Goal: Register for event/course

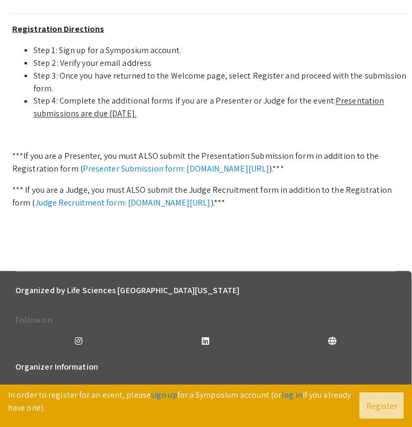
scroll to position [442, 0]
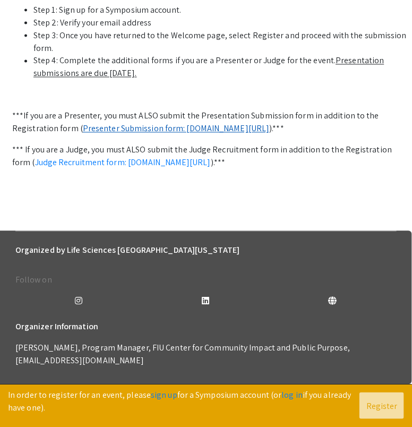
click at [117, 134] on link "Presenter Submission form: [DOMAIN_NAME][URL]" at bounding box center [176, 128] width 187 height 11
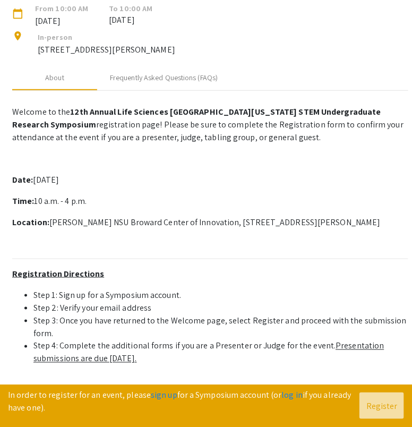
scroll to position [88, 0]
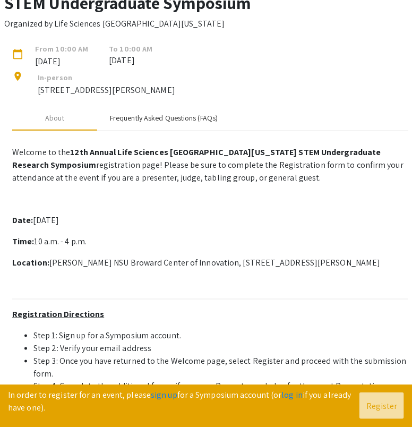
click at [142, 124] on div "Frequently Asked Questions (FAQs)" at bounding box center [164, 118] width 108 height 11
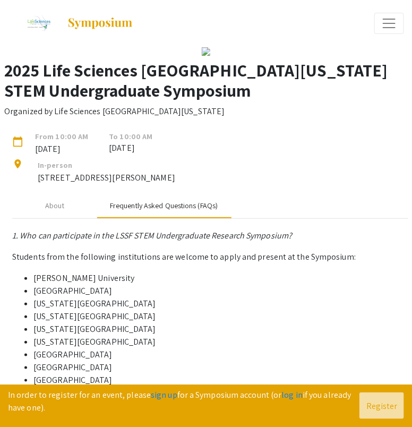
scroll to position [0, 0]
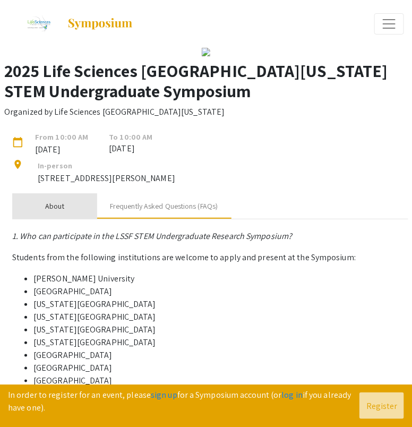
click at [58, 212] on div "About" at bounding box center [54, 206] width 19 height 11
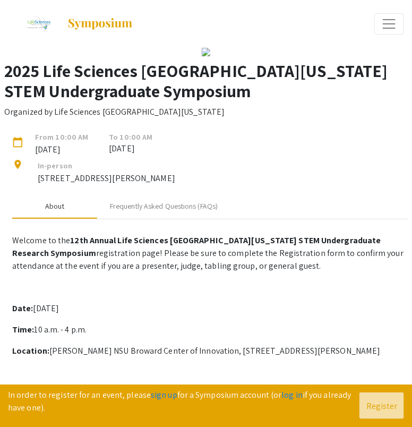
scroll to position [88, 0]
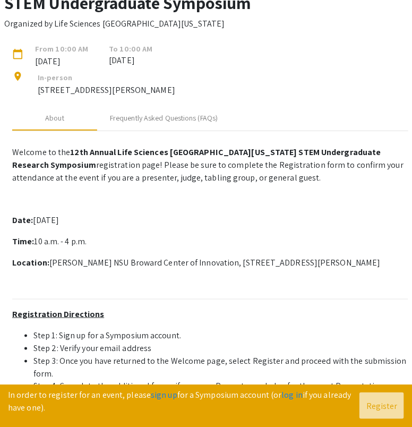
click at [40, 97] on p "[STREET_ADDRESS][PERSON_NAME]" at bounding box center [106, 90] width 137 height 13
drag, startPoint x: 40, startPoint y: 187, endPoint x: 211, endPoint y: 184, distance: 171.5
click at [175, 97] on p "[STREET_ADDRESS][PERSON_NAME]" at bounding box center [106, 90] width 137 height 13
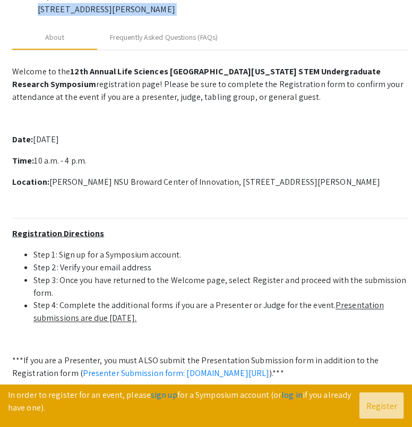
scroll to position [0, 0]
